Goal: Task Accomplishment & Management: Use online tool/utility

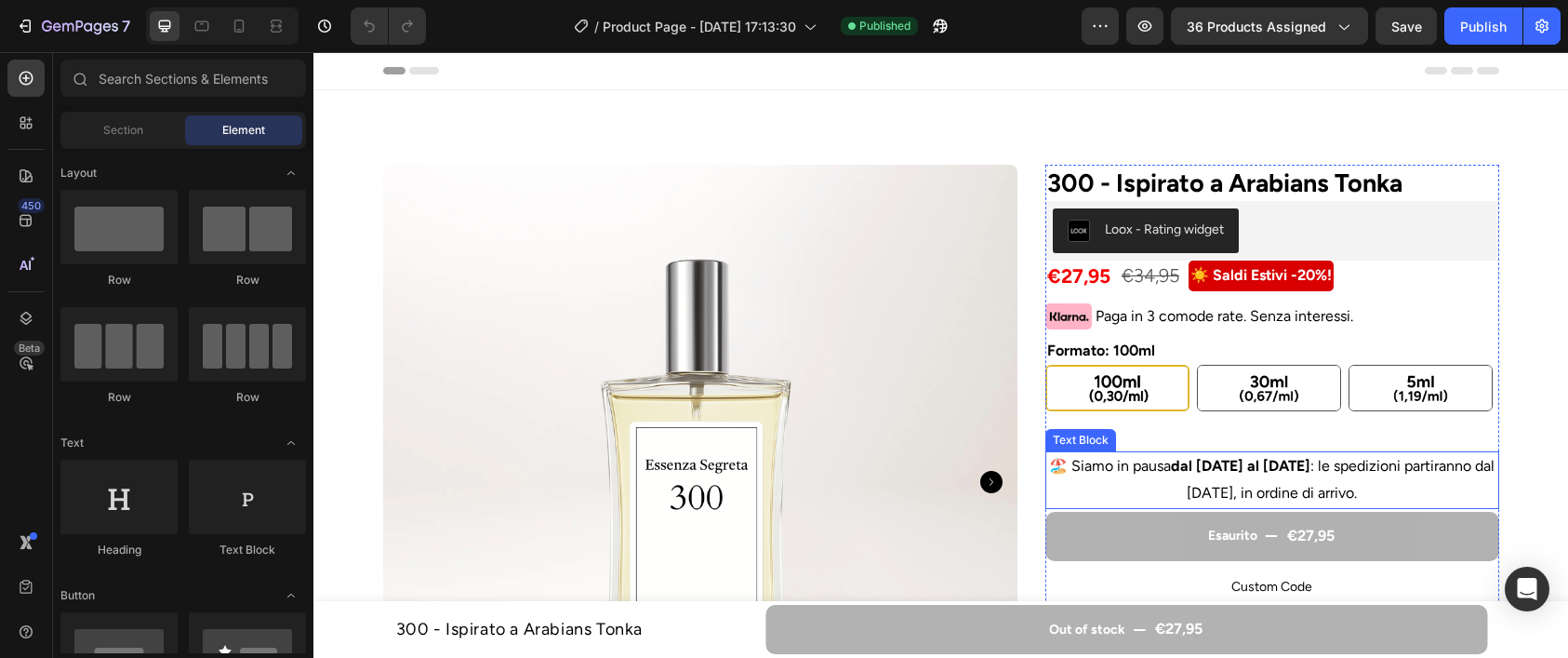
click at [1246, 487] on p "🏖️ Siamo in pausa dal [DATE] al [DATE] : le spedizioni partiranno dal [DATE], i…" at bounding box center [1272, 480] width 450 height 54
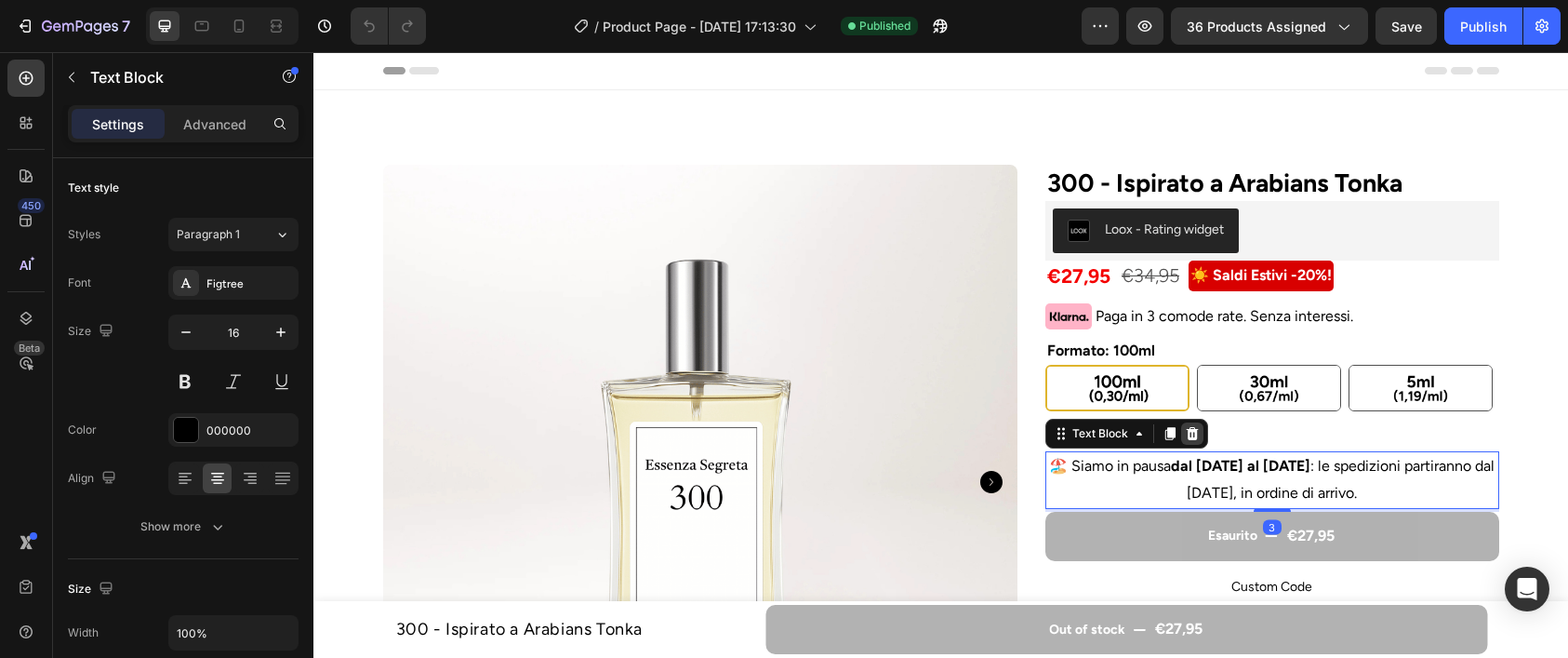
click at [1196, 432] on icon at bounding box center [1193, 433] width 12 height 13
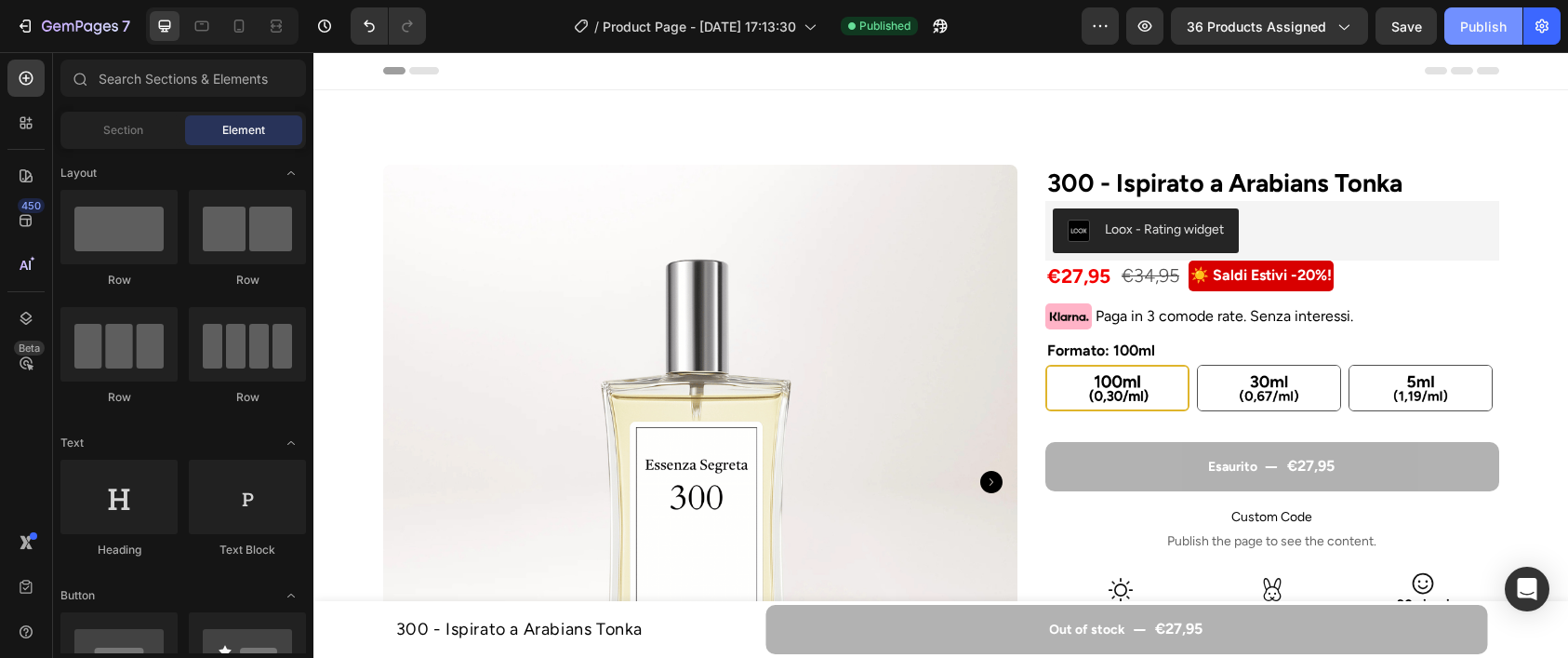
click at [1470, 32] on div "Publish" at bounding box center [1483, 27] width 47 height 20
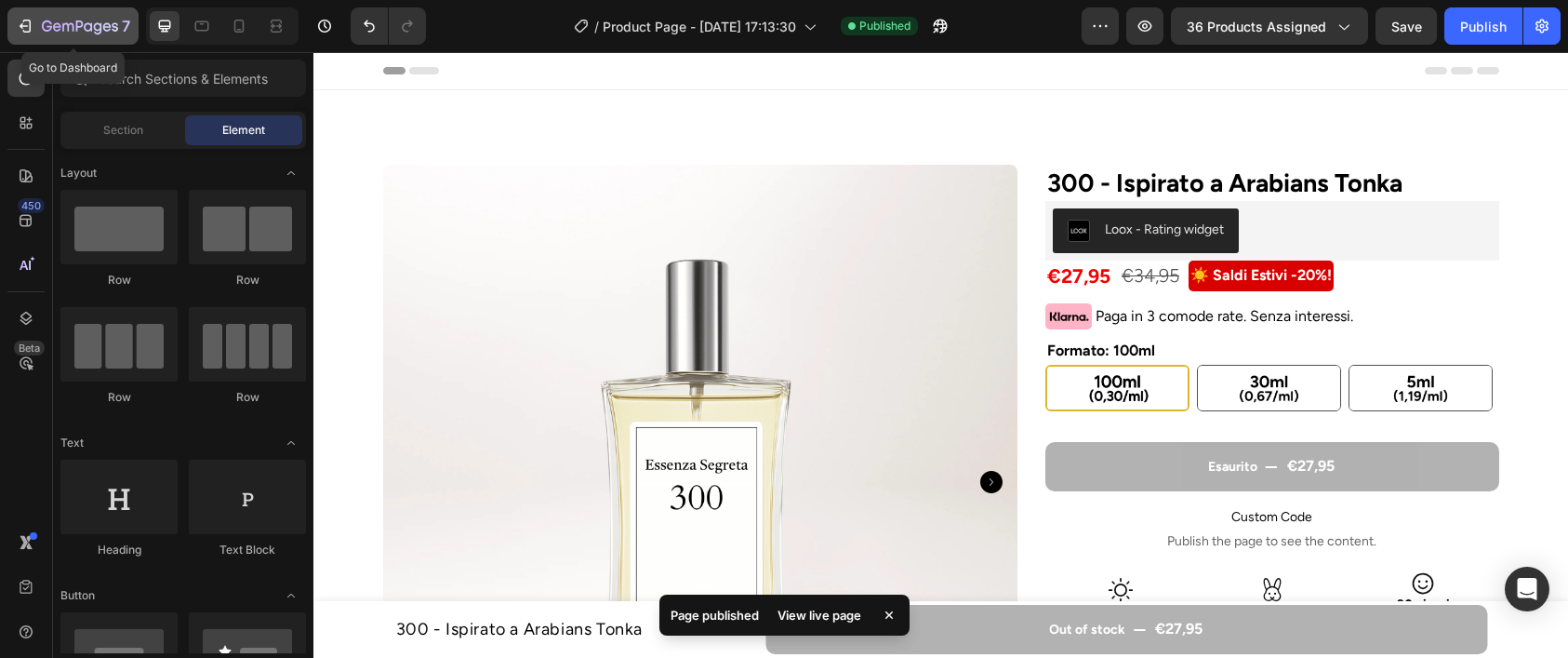
click at [93, 23] on icon "button" at bounding box center [79, 28] width 76 height 16
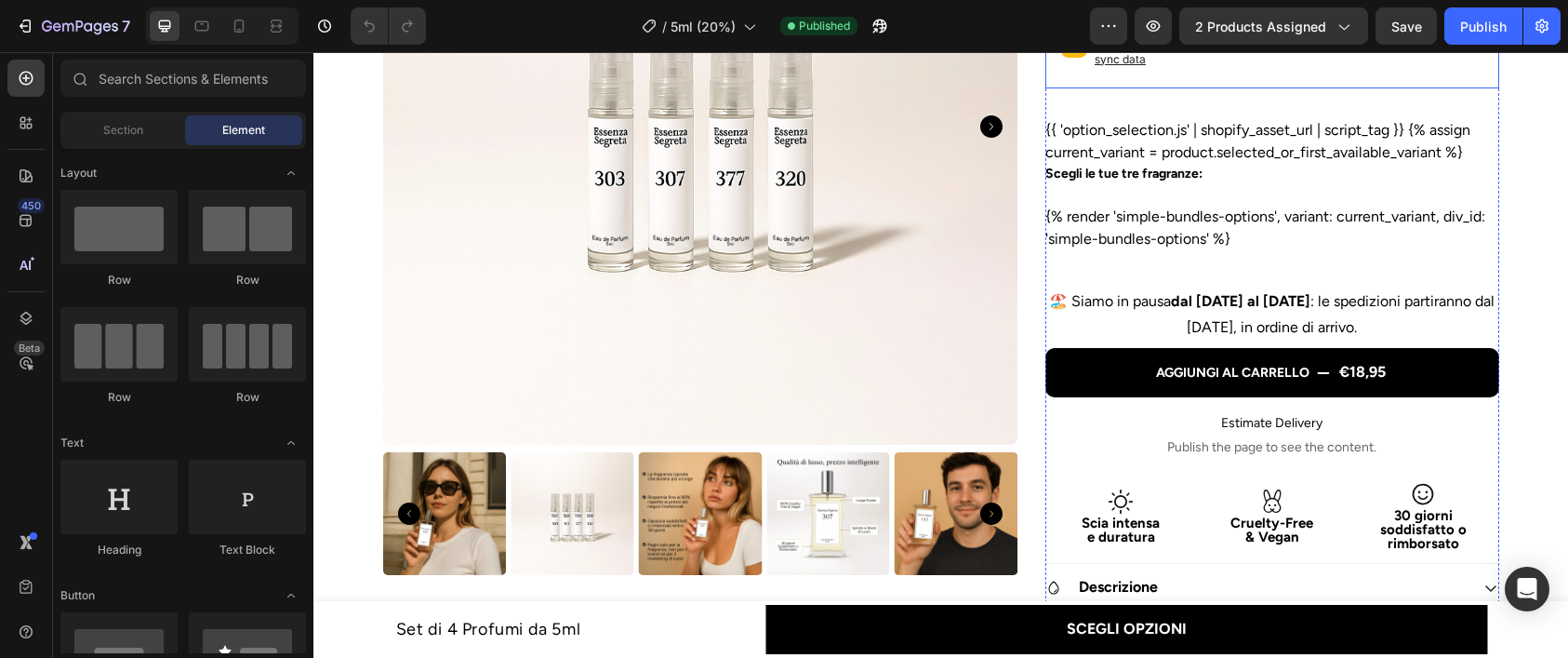
scroll to position [399, 0]
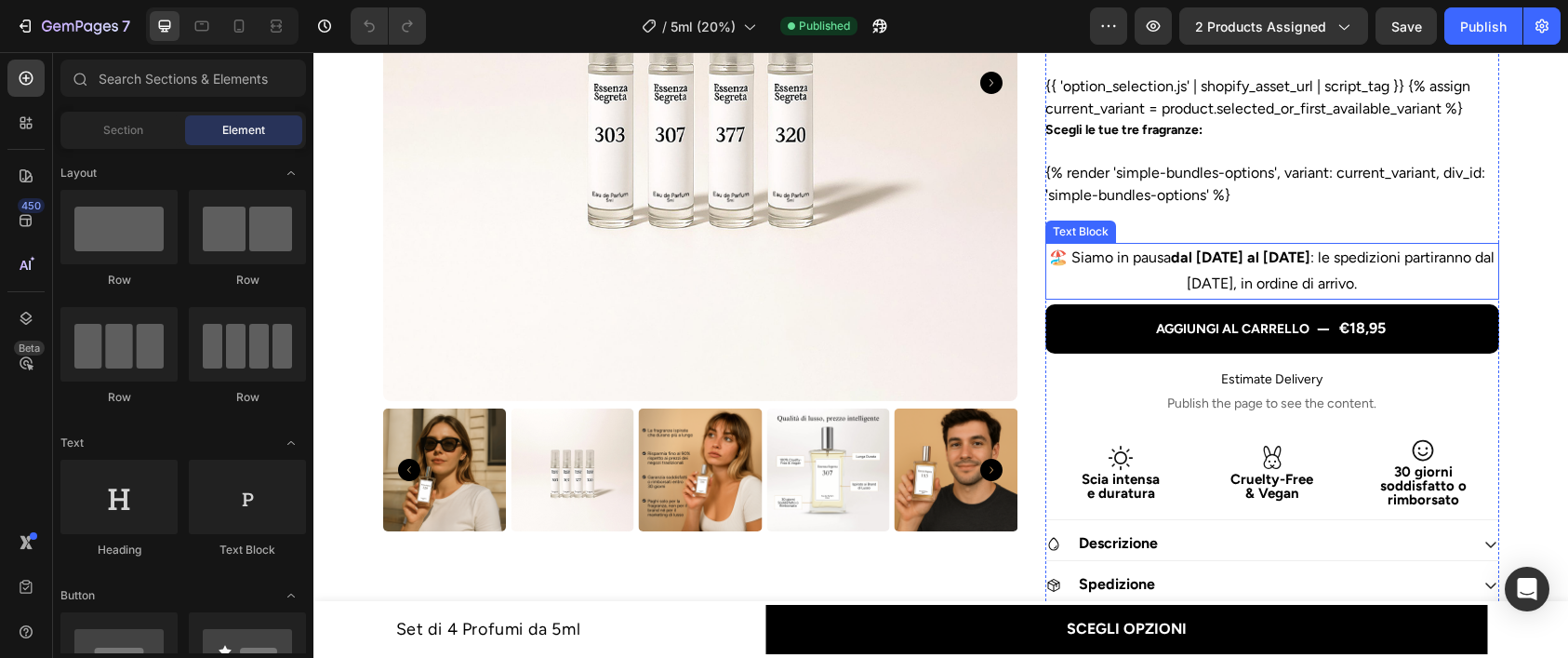
click at [1219, 273] on p "🏖️ Siamo in pausa dal [DATE] al [DATE] : le spedizioni partiranno dal [DATE], i…" at bounding box center [1272, 272] width 450 height 54
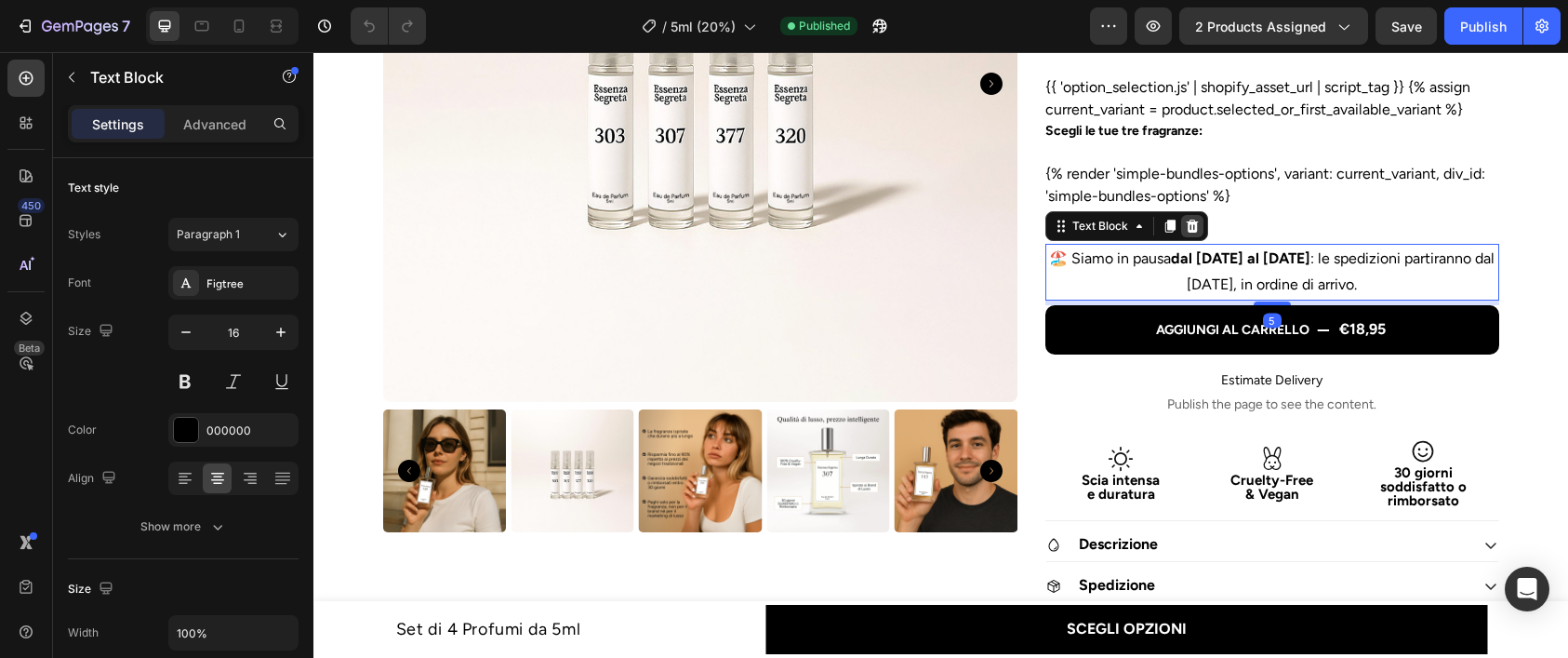
click at [1196, 219] on icon at bounding box center [1192, 225] width 15 height 15
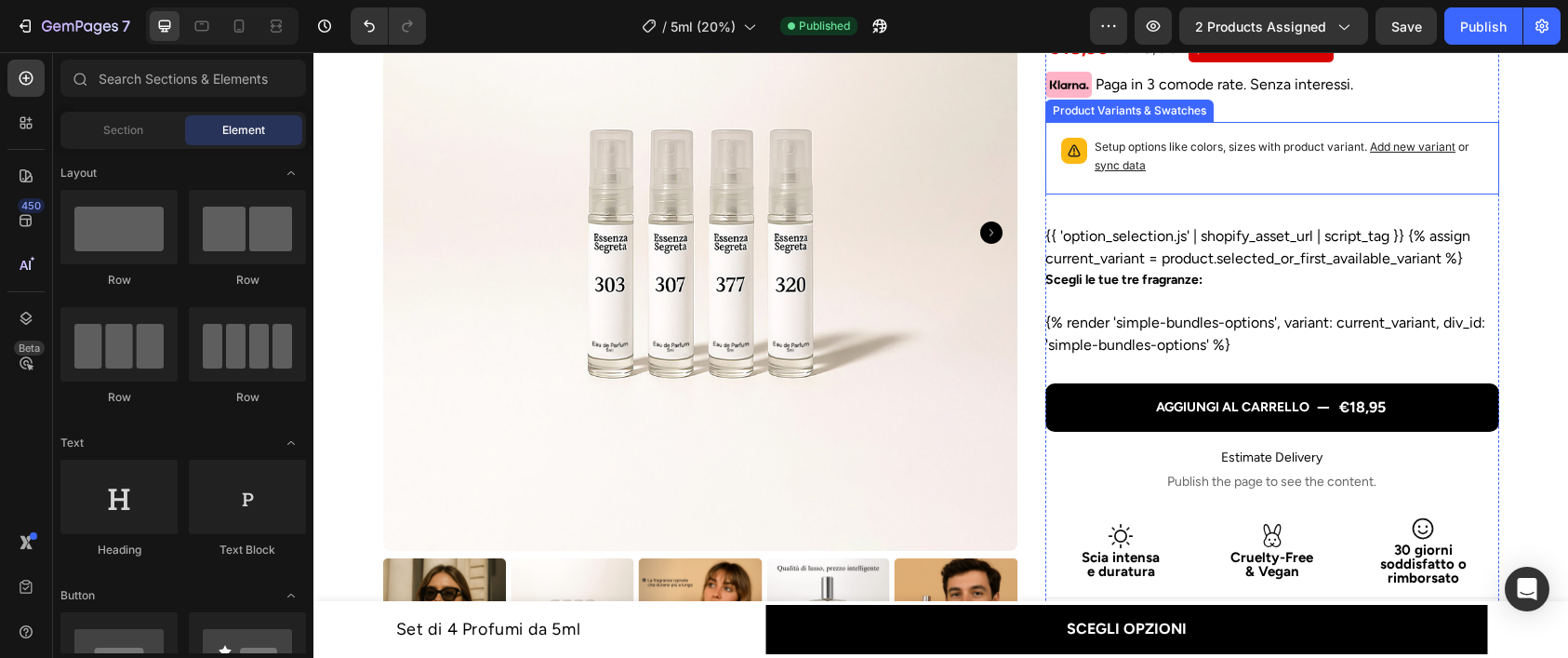
scroll to position [230, 0]
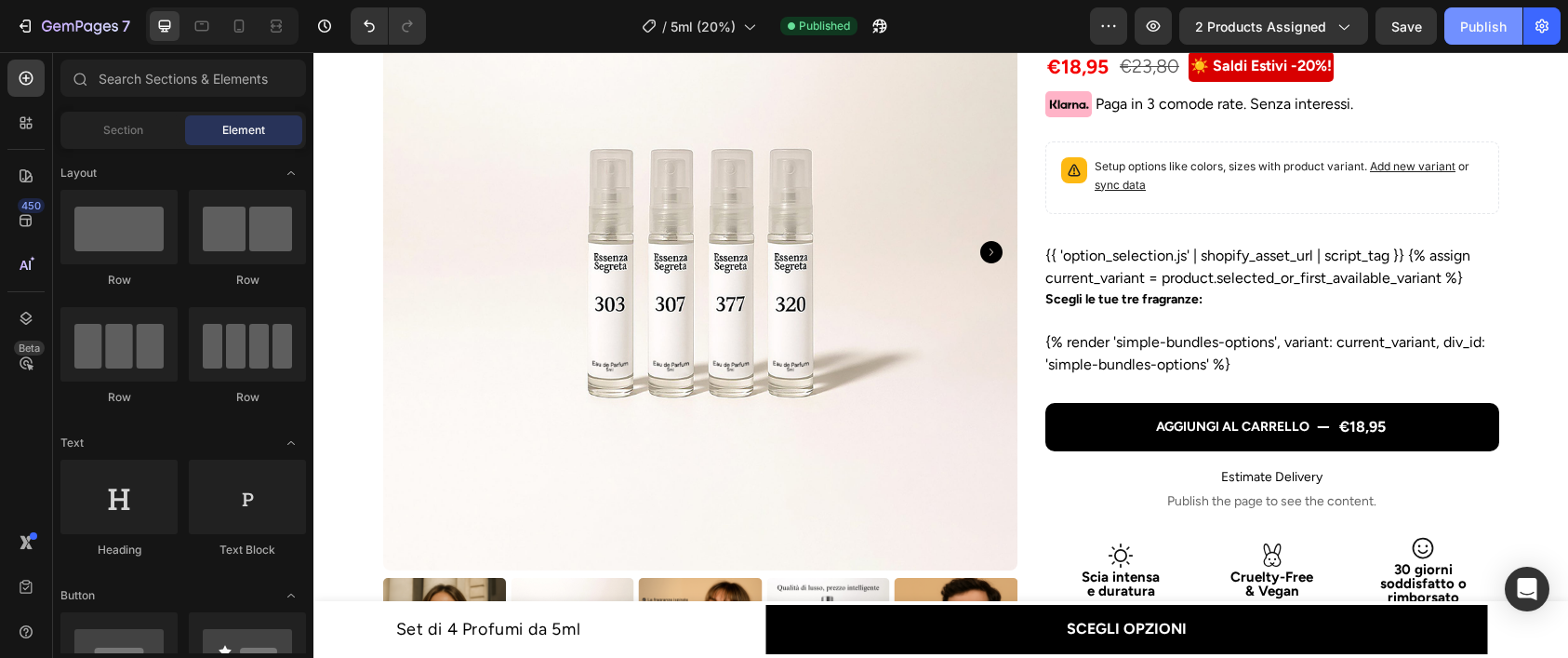
click at [1475, 37] on button "Publish" at bounding box center [1484, 27] width 78 height 38
click at [84, 32] on icon "button" at bounding box center [79, 28] width 76 height 16
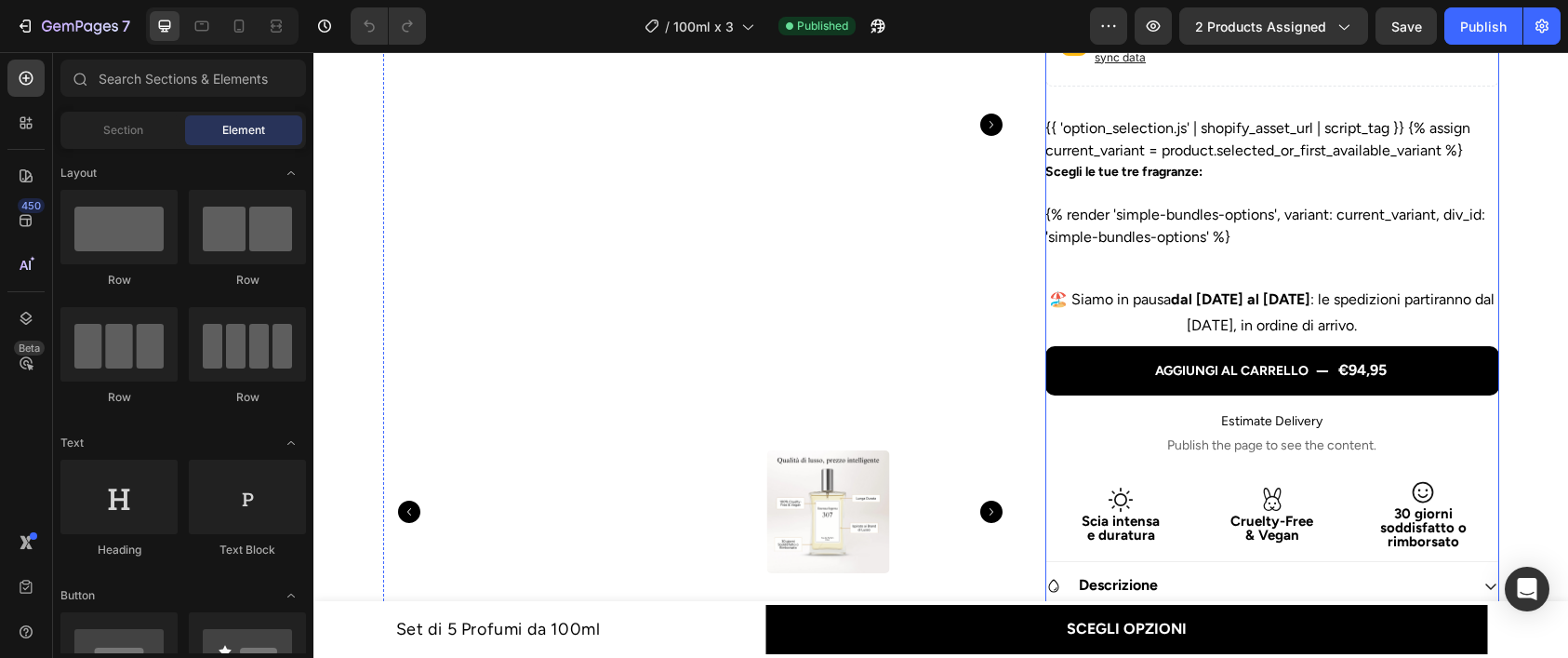
scroll to position [371, 0]
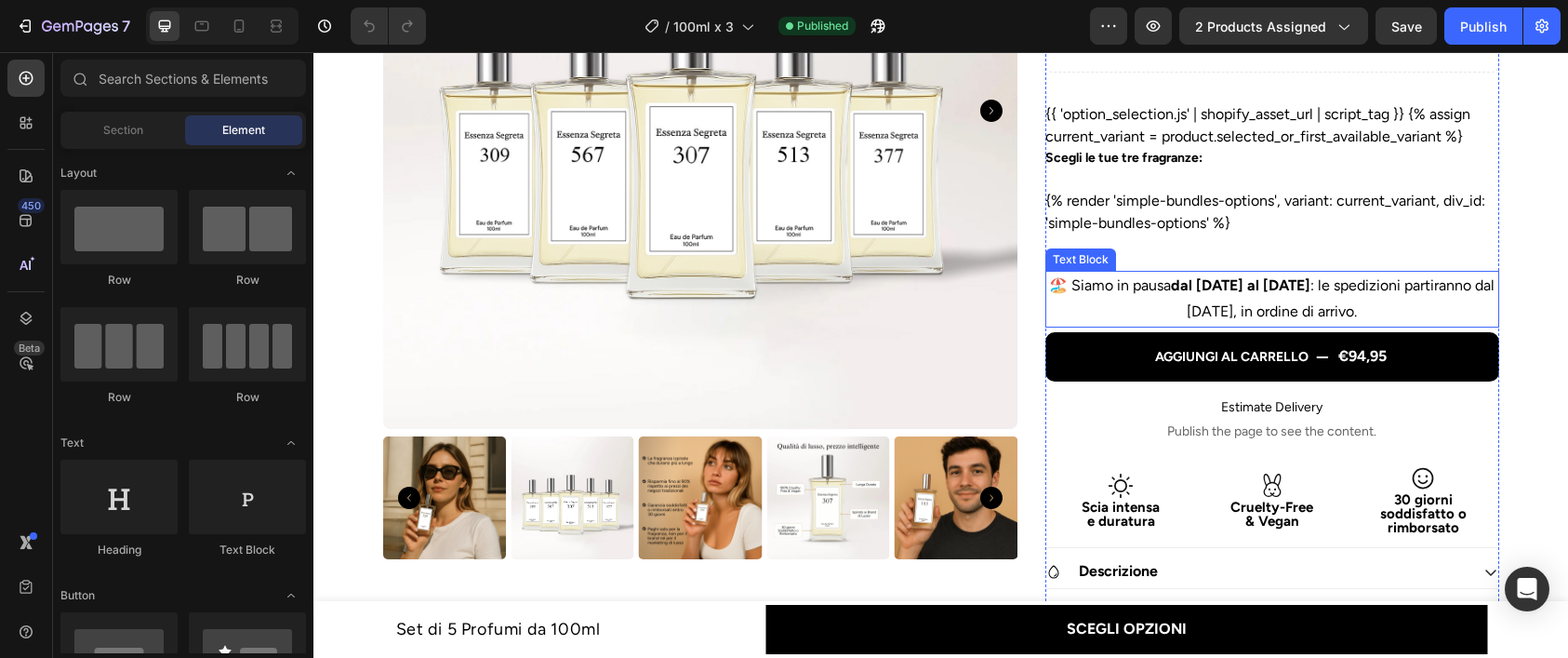
click at [1266, 297] on p "🏖️ Siamo in pausa dal [DATE] al [DATE] : le spedizioni partiranno dal [DATE], i…" at bounding box center [1272, 300] width 450 height 54
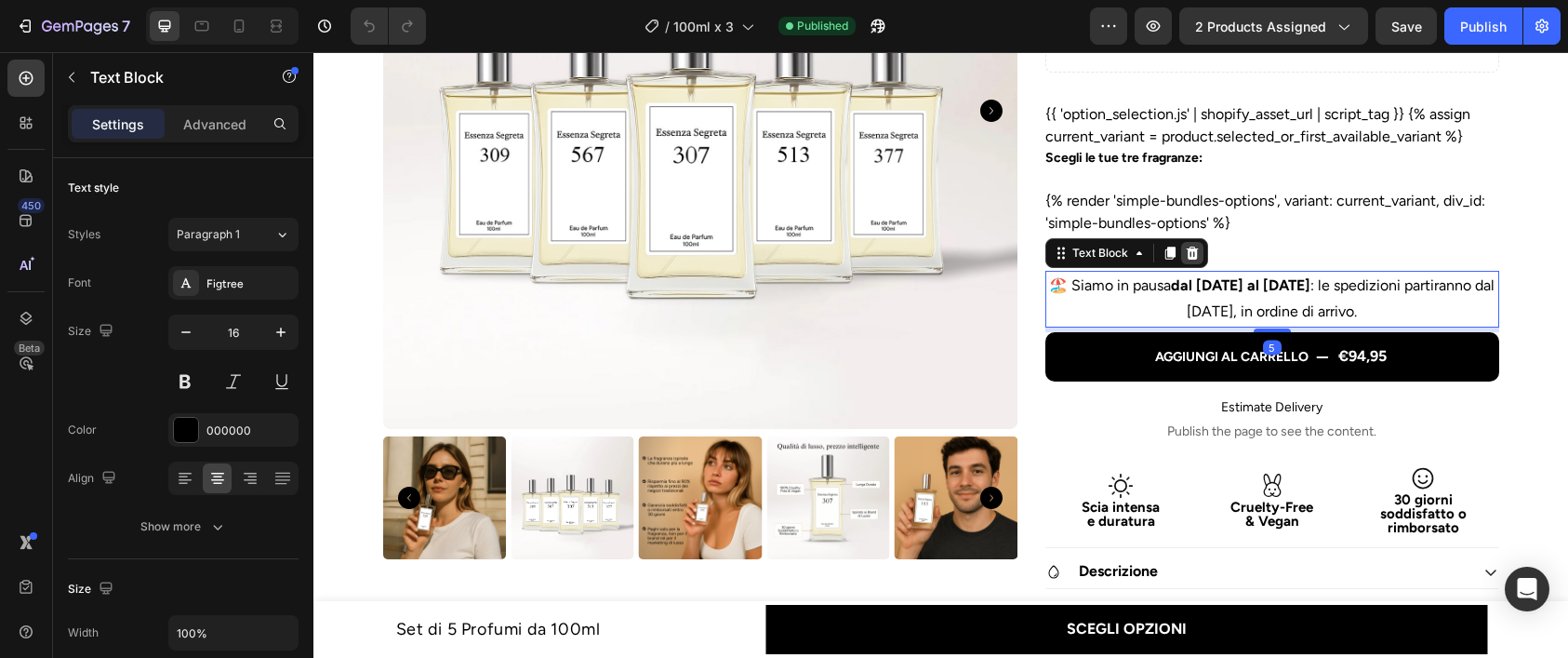
click at [1191, 247] on icon at bounding box center [1193, 253] width 12 height 13
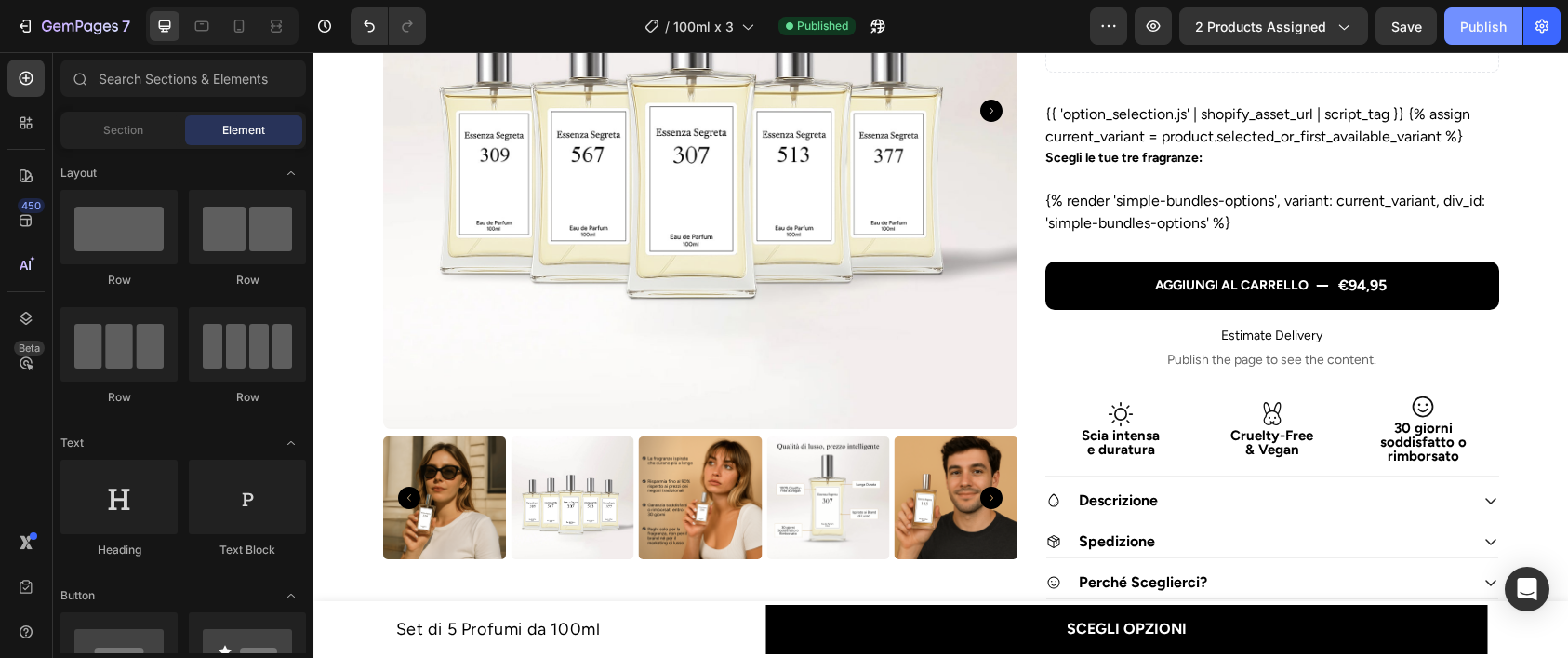
click at [1472, 26] on div "Publish" at bounding box center [1483, 27] width 47 height 20
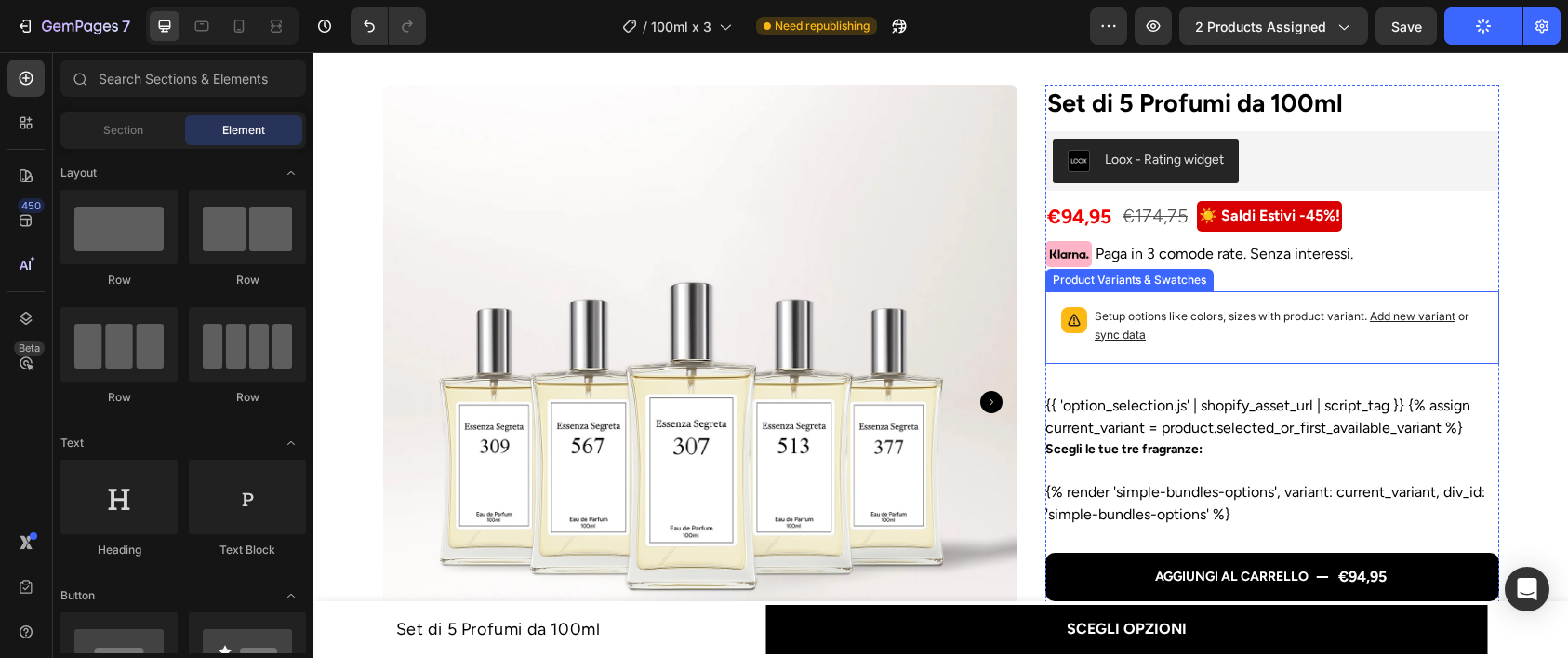
scroll to position [83, 0]
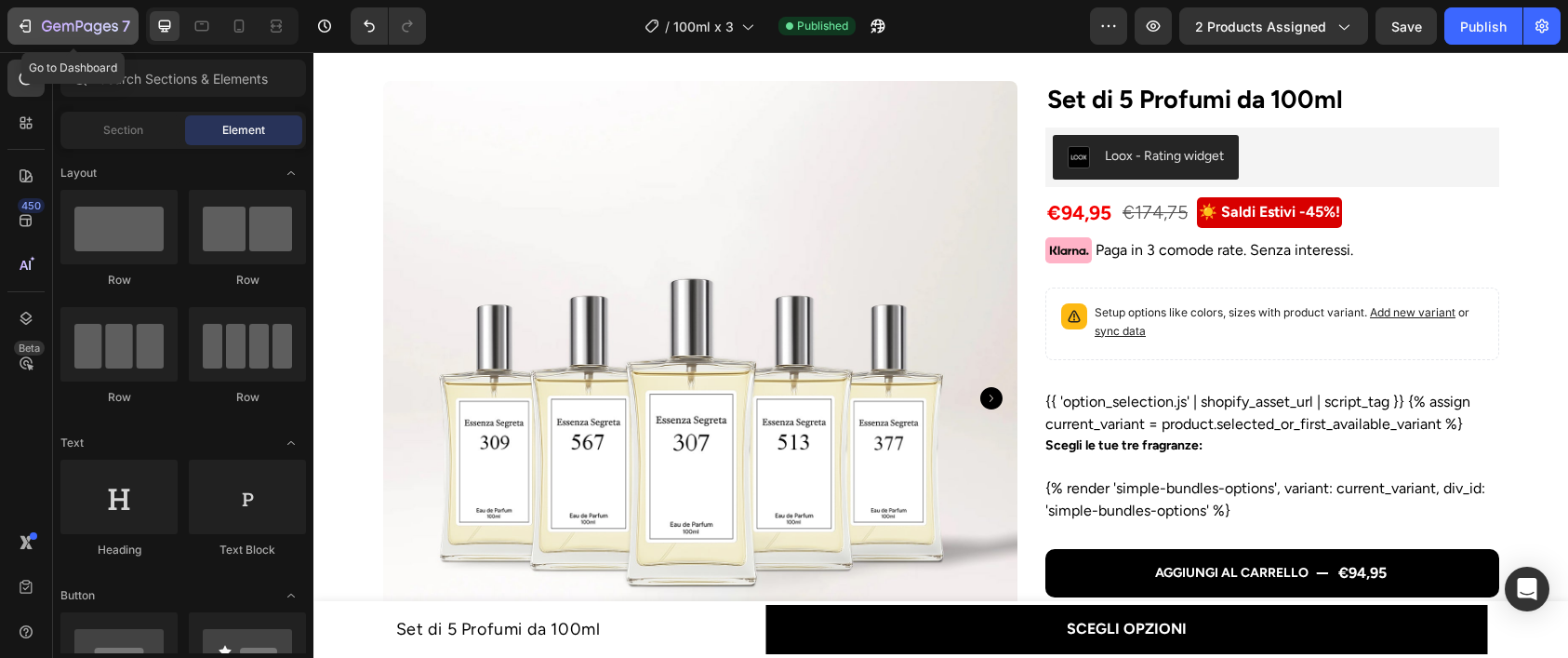
click at [80, 33] on icon "button" at bounding box center [79, 28] width 76 height 16
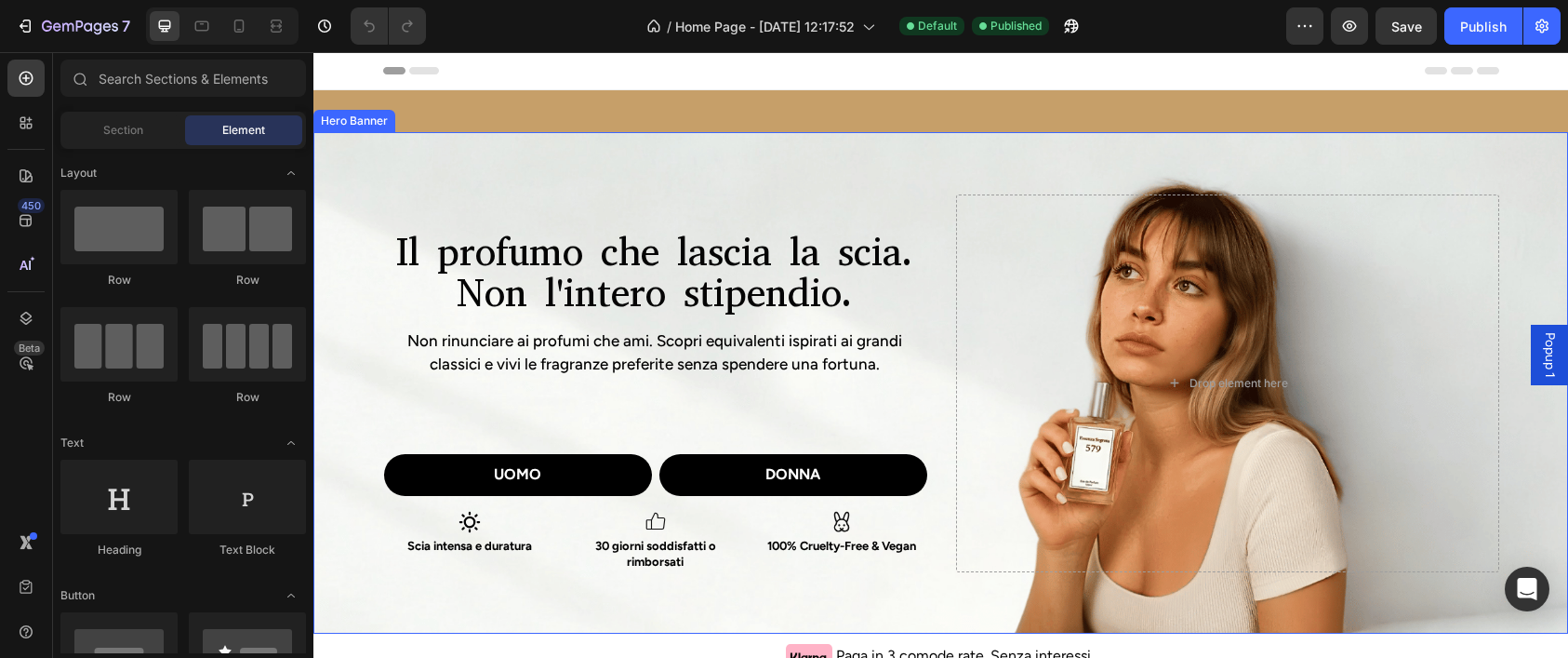
scroll to position [501, 0]
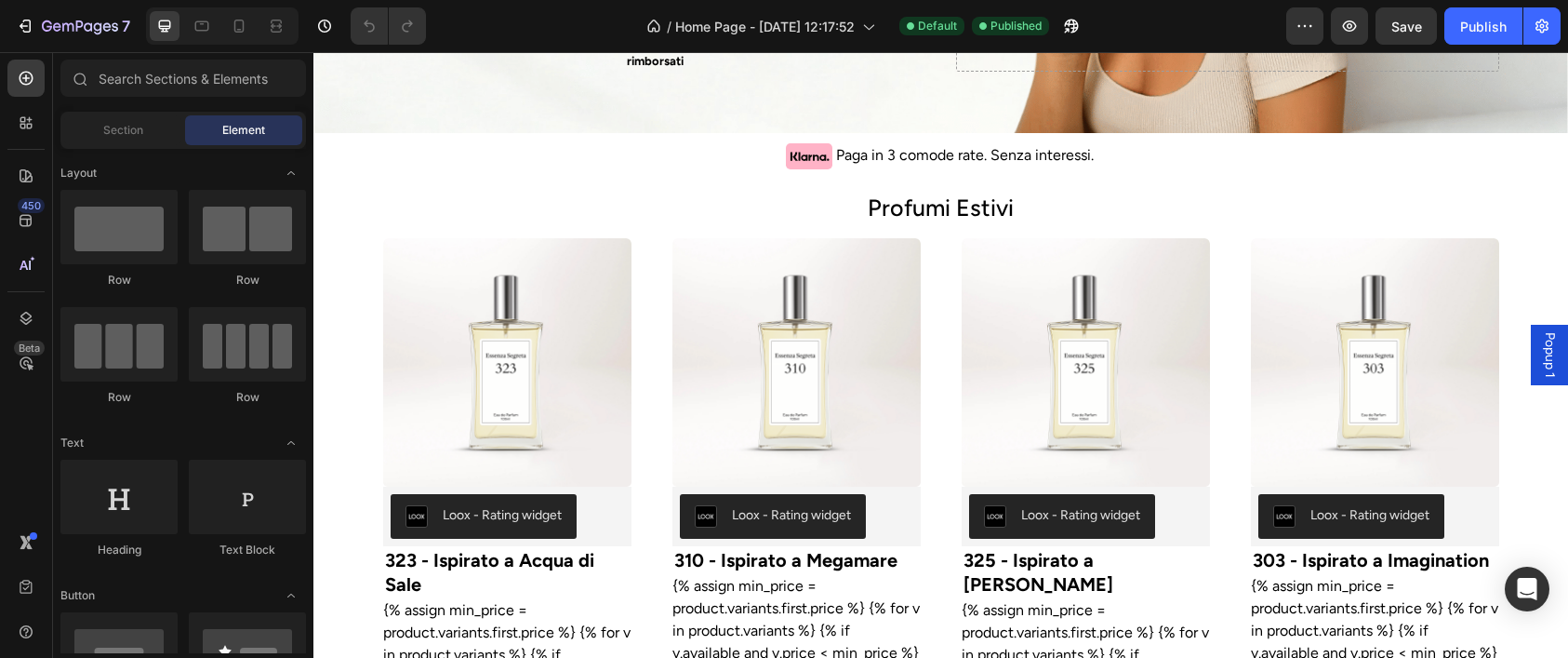
click at [1540, 357] on span "Popup 1" at bounding box center [1549, 355] width 19 height 46
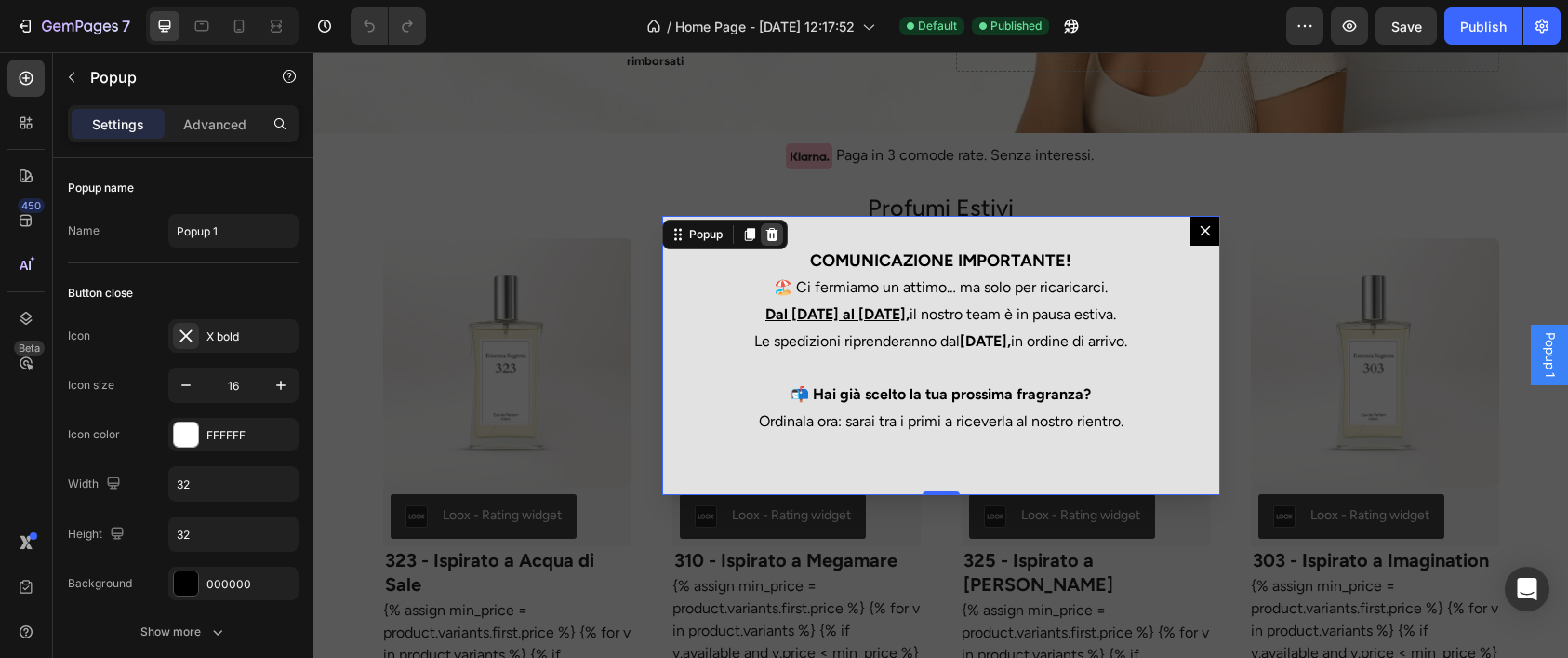
click at [773, 235] on icon "Dialog content" at bounding box center [772, 234] width 15 height 15
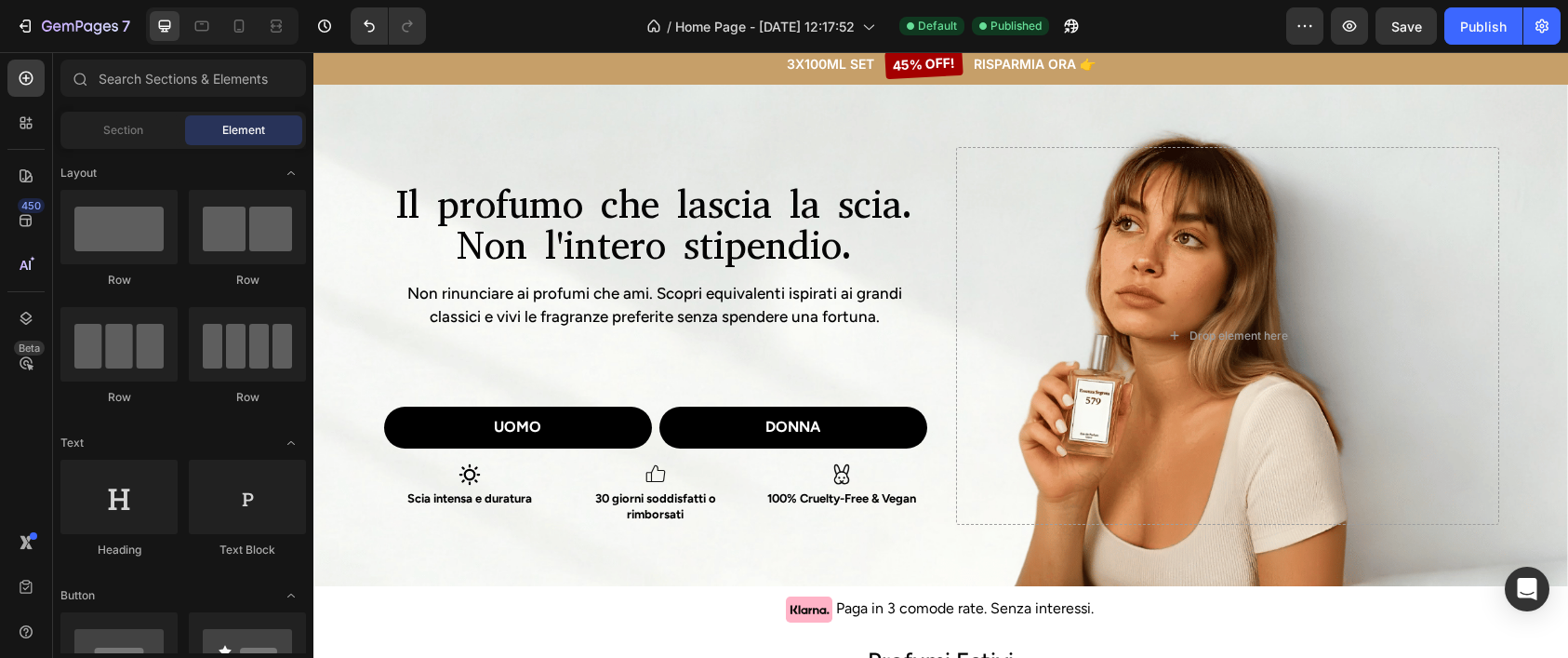
scroll to position [0, 0]
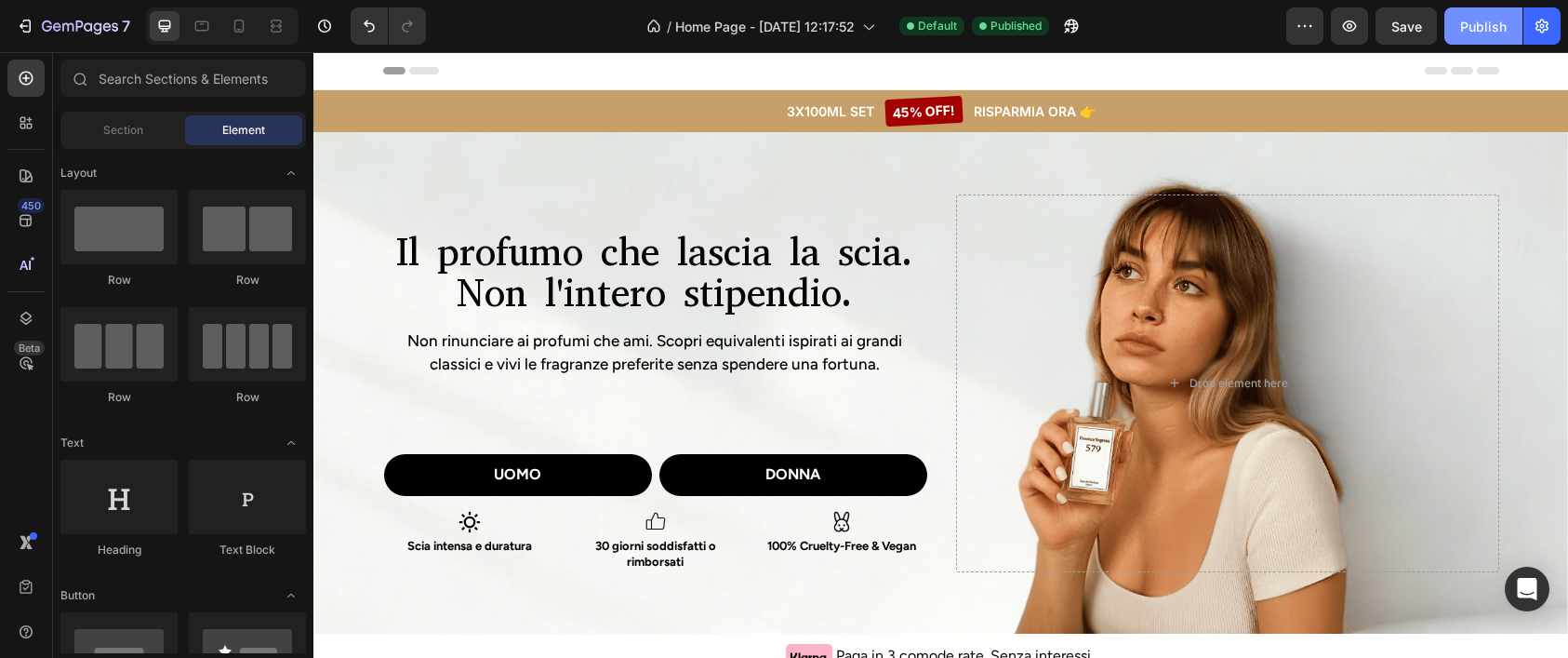
click at [1483, 24] on div "Publish" at bounding box center [1483, 27] width 47 height 20
